Goal: Task Accomplishment & Management: Manage account settings

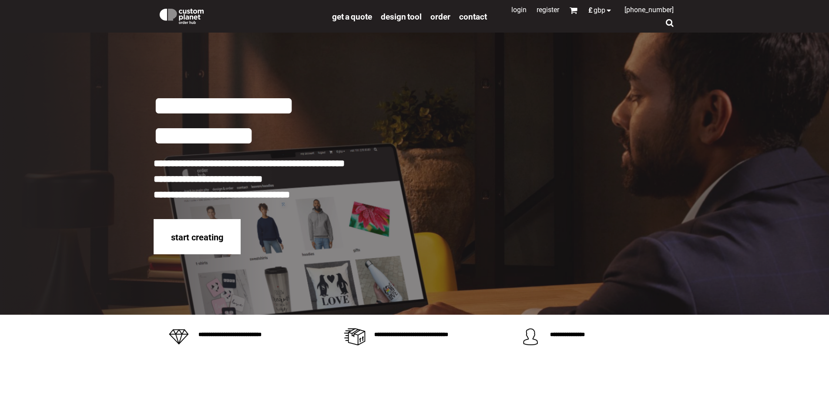
click at [514, 10] on link "Login" at bounding box center [518, 10] width 15 height 8
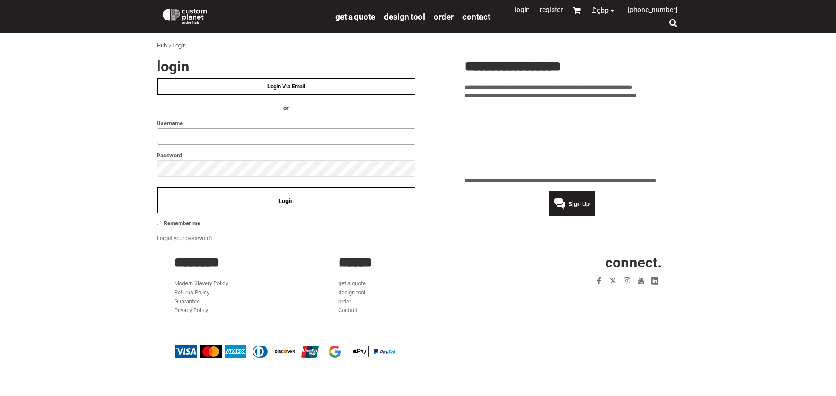
click at [188, 138] on input "text" at bounding box center [286, 136] width 259 height 17
type input "**********"
click at [303, 202] on div "Login" at bounding box center [286, 200] width 259 height 27
